Goal: Task Accomplishment & Management: Use online tool/utility

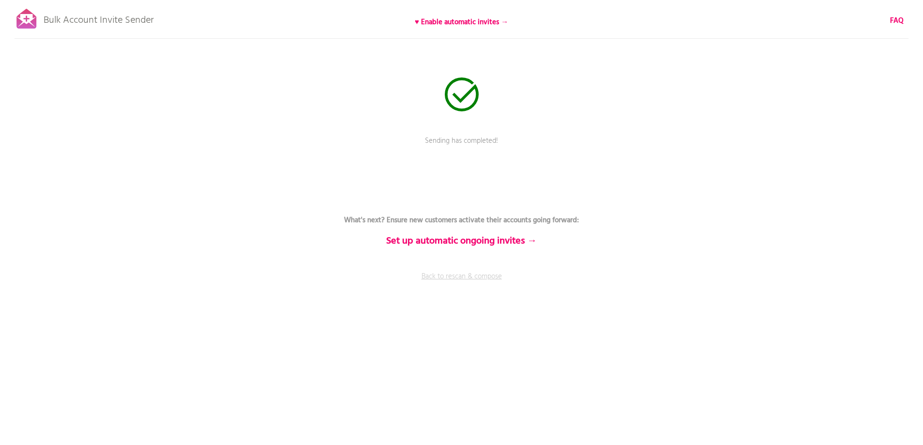
click at [472, 276] on link "Back to rescan & compose" at bounding box center [461, 283] width 291 height 24
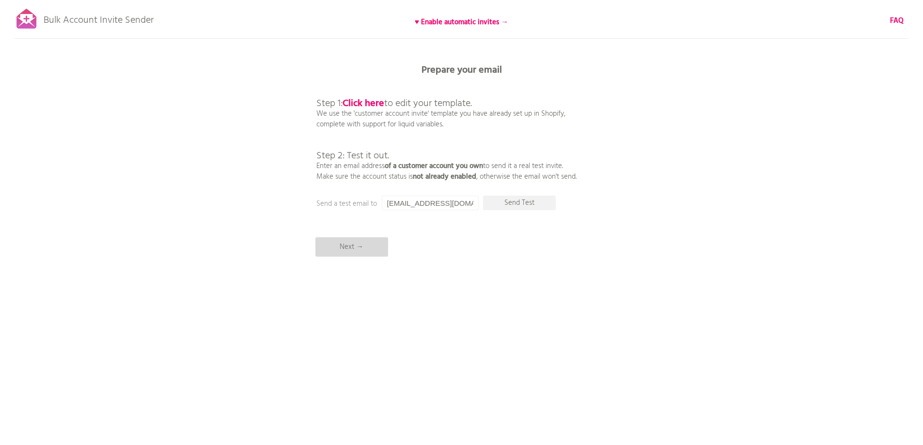
click at [353, 244] on p "Next →" at bounding box center [351, 246] width 73 height 19
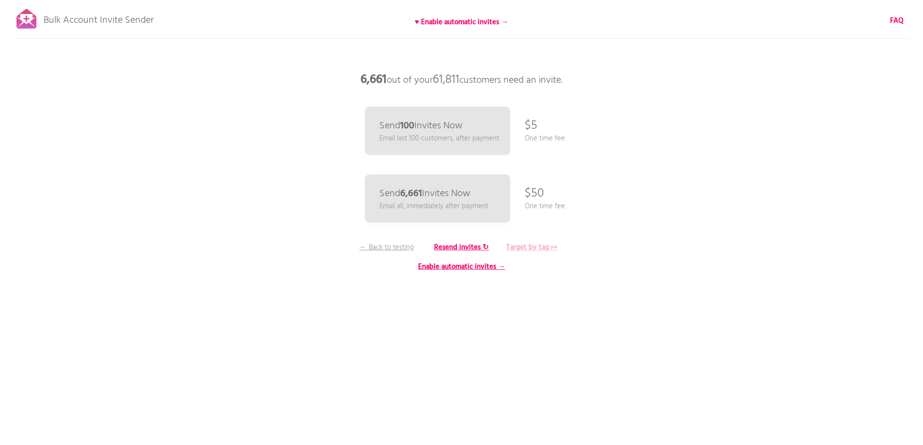
click at [531, 252] on b "Target by tag ↦" at bounding box center [531, 248] width 51 height 12
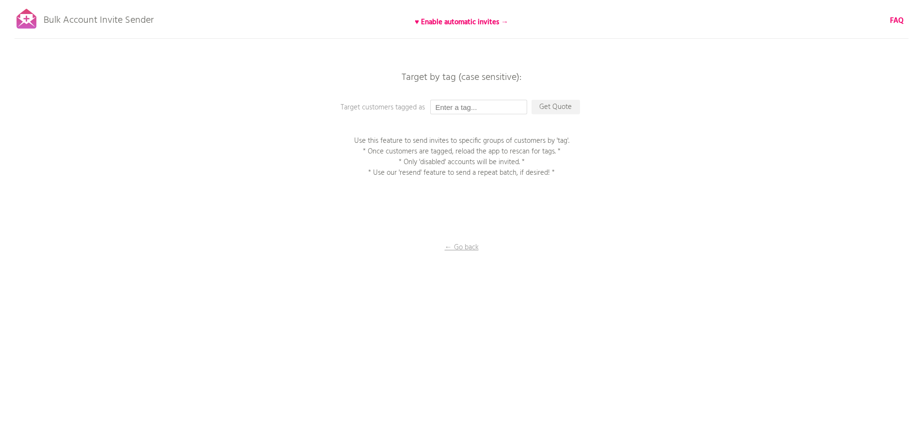
click at [477, 111] on input "text" at bounding box center [478, 107] width 97 height 15
type input "P1EE"
click at [562, 105] on p "Get Quote" at bounding box center [555, 107] width 48 height 15
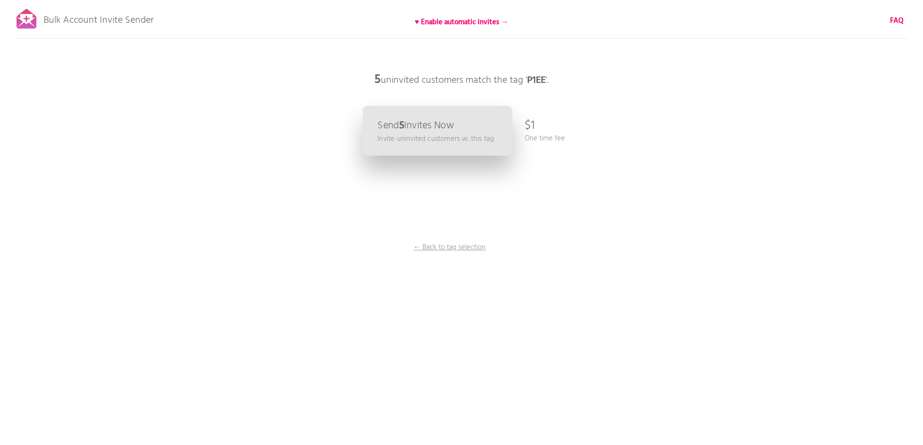
click at [467, 115] on link "Send 5 Invites Now Invite uninvited customers w. this tag" at bounding box center [437, 131] width 150 height 50
